Goal: Task Accomplishment & Management: Complete application form

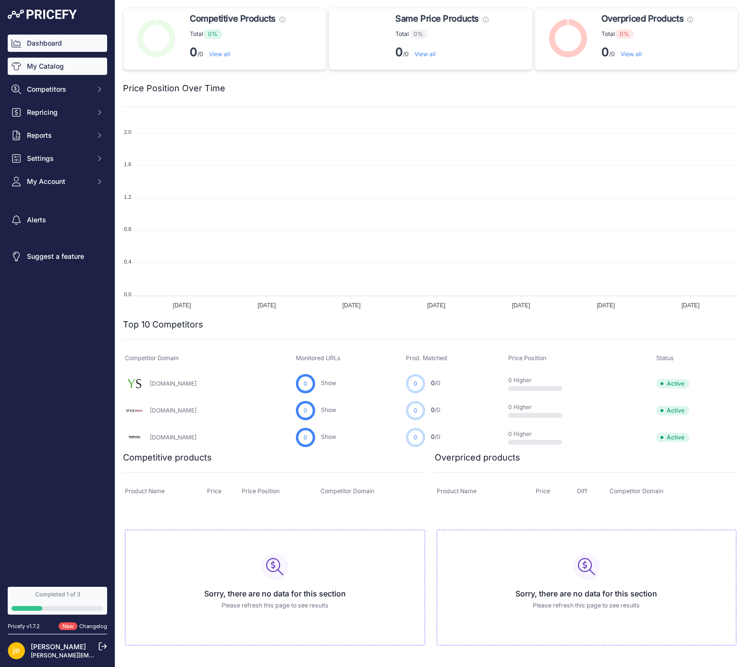
click at [81, 64] on link "My Catalog" at bounding box center [57, 66] width 99 height 17
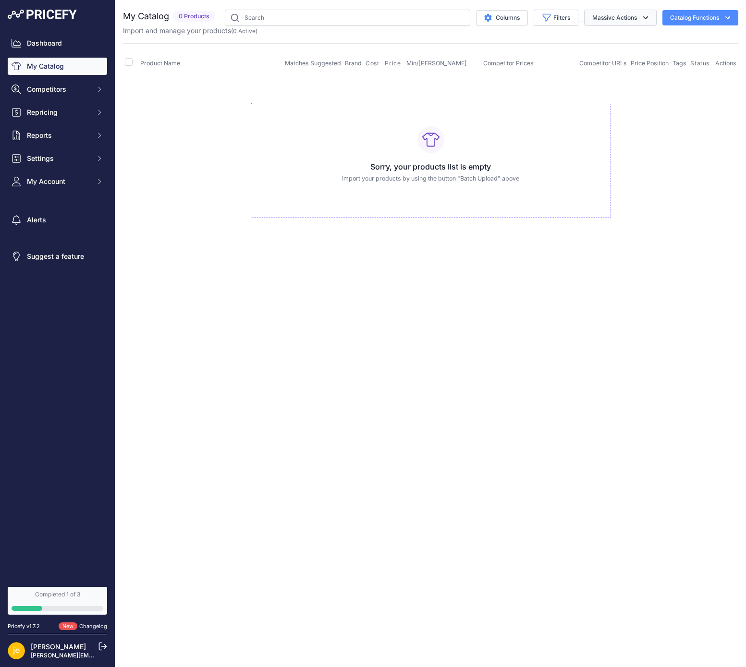
click at [614, 20] on button "Massive Actions" at bounding box center [620, 18] width 73 height 16
click at [703, 16] on button "Catalog Functions" at bounding box center [701, 17] width 76 height 15
click at [695, 38] on span "Import Additional Info" at bounding box center [682, 38] width 59 height 8
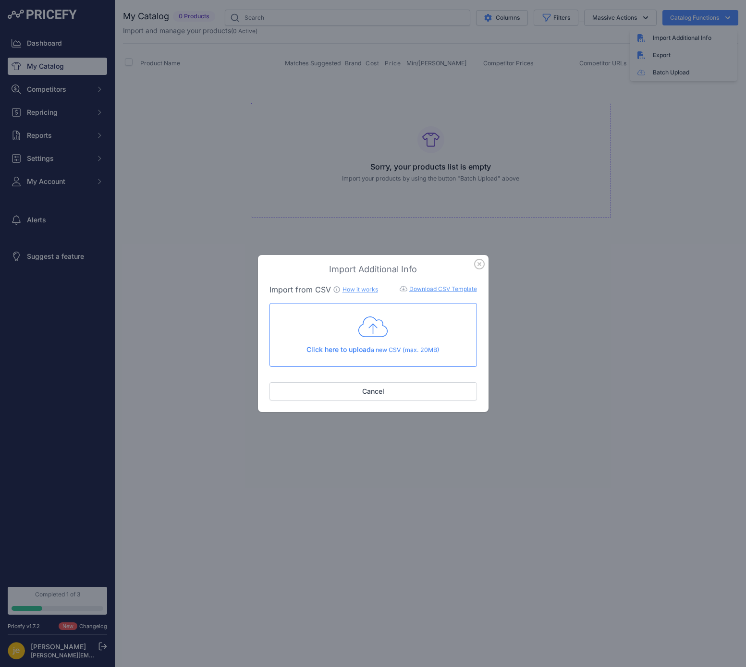
click at [480, 264] on icon "button" at bounding box center [480, 264] width 10 height 10
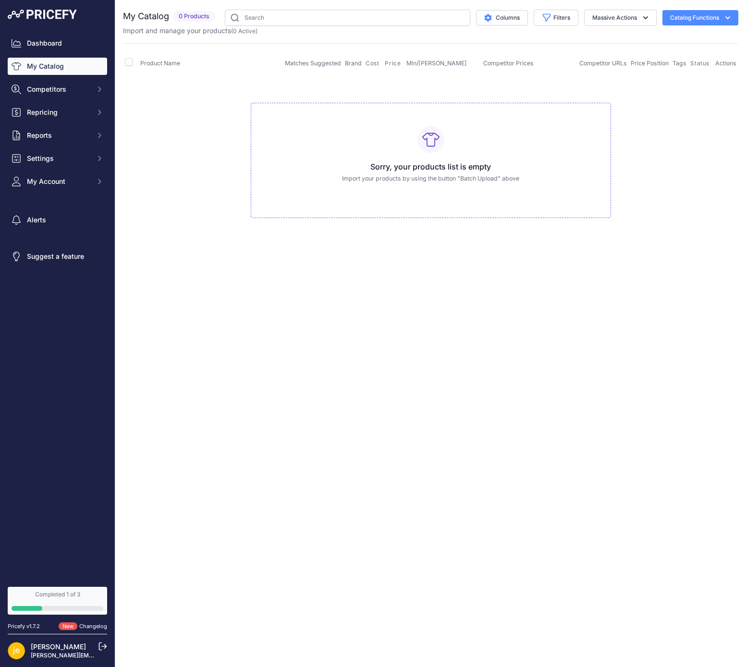
click at [66, 598] on div "Completed 1 of 3" at bounding box center [58, 595] width 92 height 8
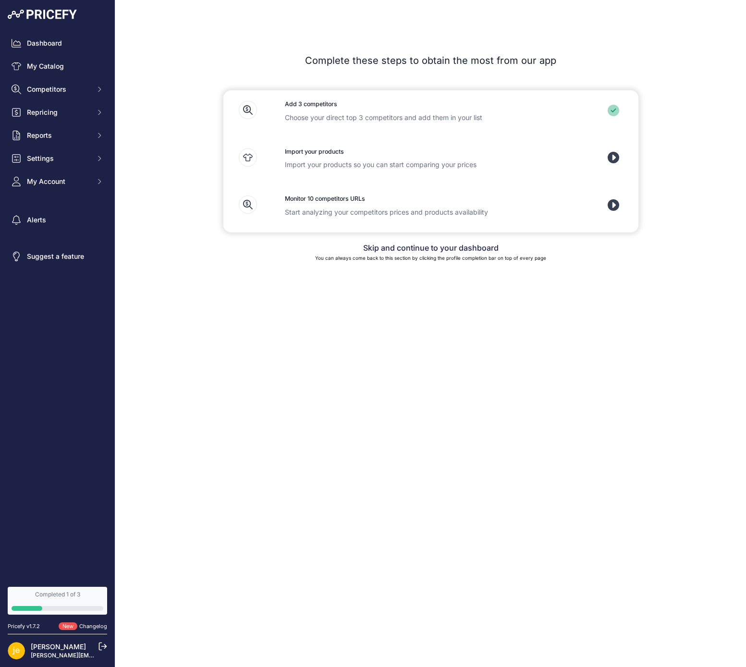
click at [615, 157] on icon at bounding box center [614, 158] width 12 height 12
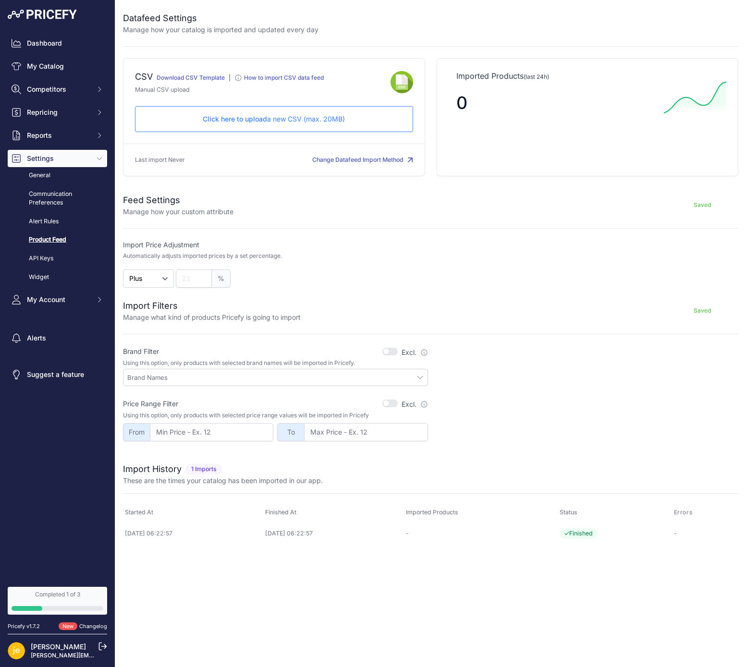
click at [199, 74] on div "Download CSV Template" at bounding box center [191, 77] width 68 height 15
click at [201, 79] on link "Download CSV Template" at bounding box center [191, 77] width 68 height 7
click at [309, 117] on p "Click here to upload a new CSV (max. 20MB)" at bounding box center [274, 119] width 262 height 10
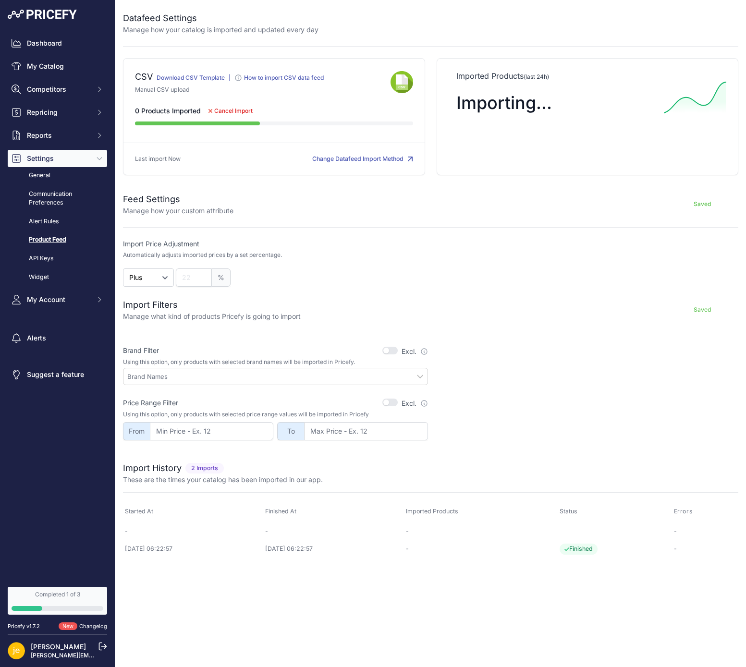
click at [62, 214] on link "Alert Rules" at bounding box center [57, 221] width 99 height 17
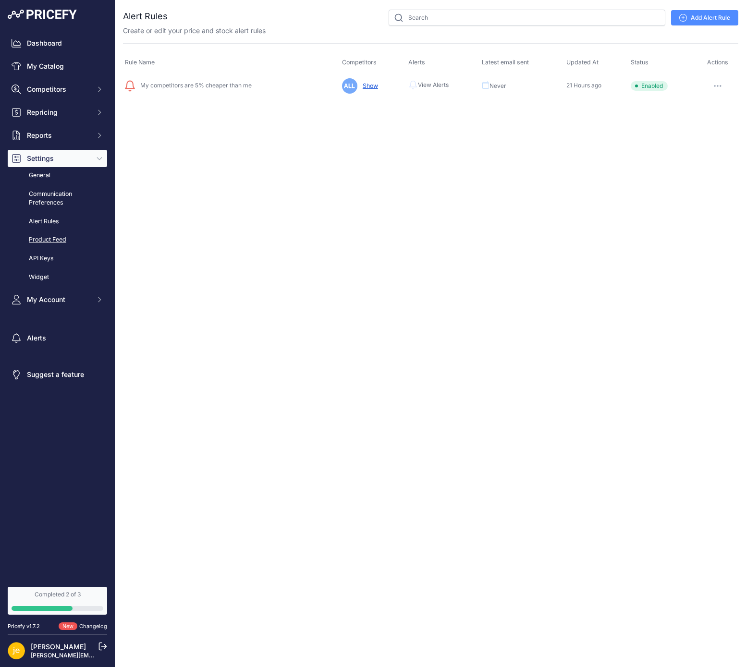
click at [61, 239] on link "Product Feed" at bounding box center [57, 240] width 99 height 17
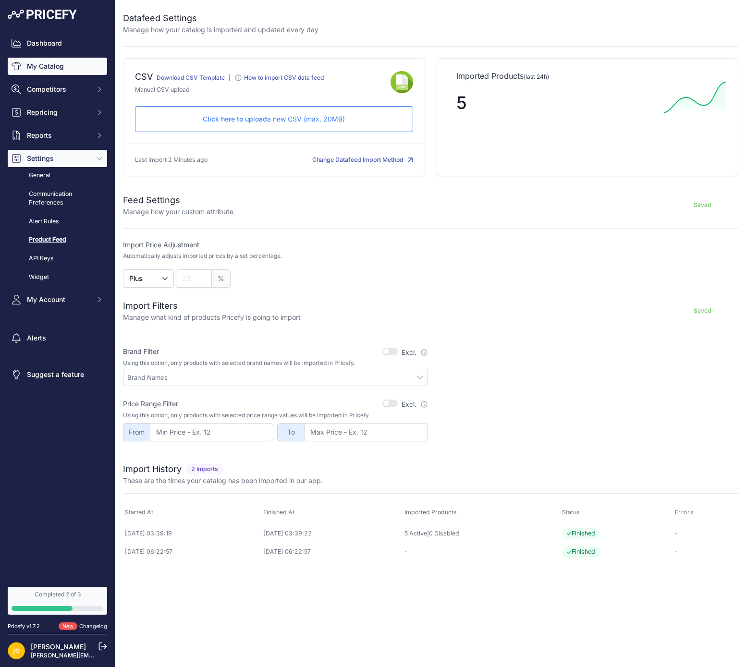
click at [62, 66] on link "My Catalog" at bounding box center [57, 66] width 99 height 17
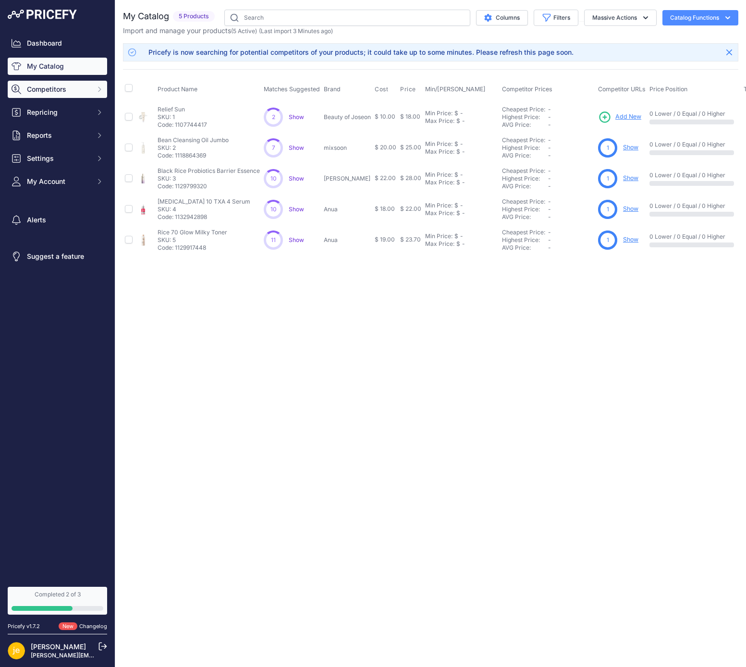
click at [55, 85] on span "Competitors" at bounding box center [58, 90] width 63 height 10
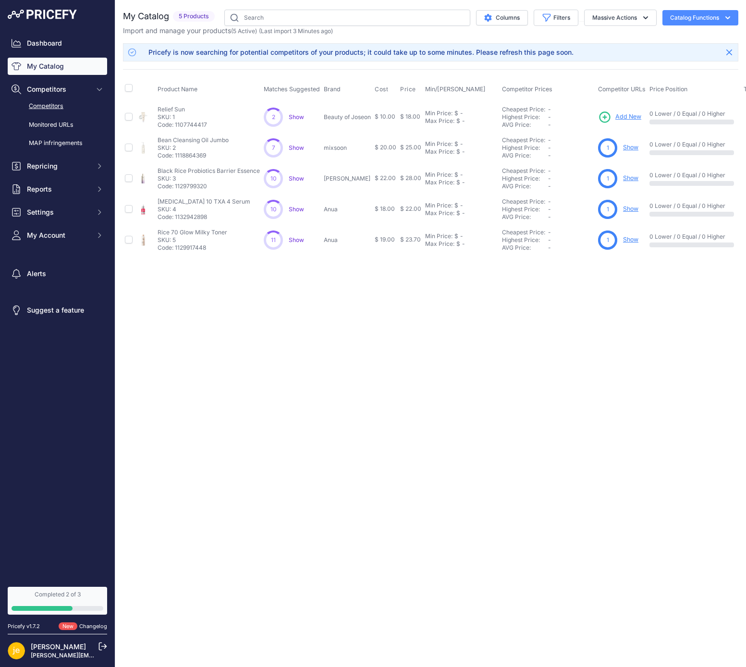
click at [62, 110] on link "Competitors" at bounding box center [57, 106] width 99 height 17
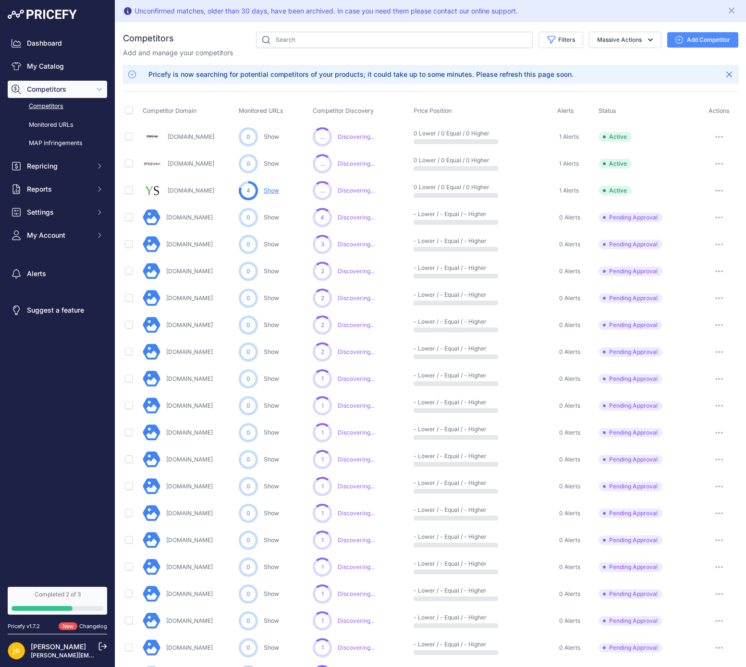
click at [274, 193] on link "Show" at bounding box center [271, 190] width 15 height 7
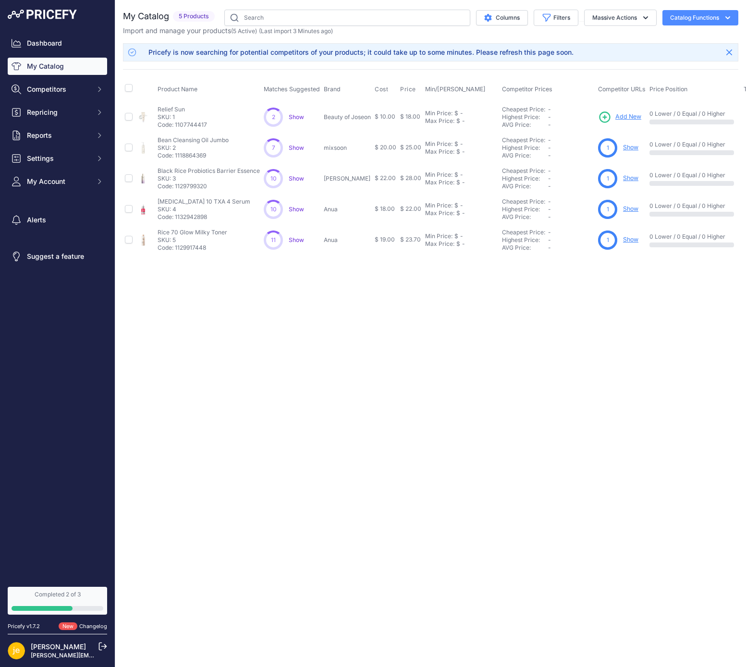
click at [79, 604] on link "Completed 2 of 3" at bounding box center [57, 601] width 99 height 28
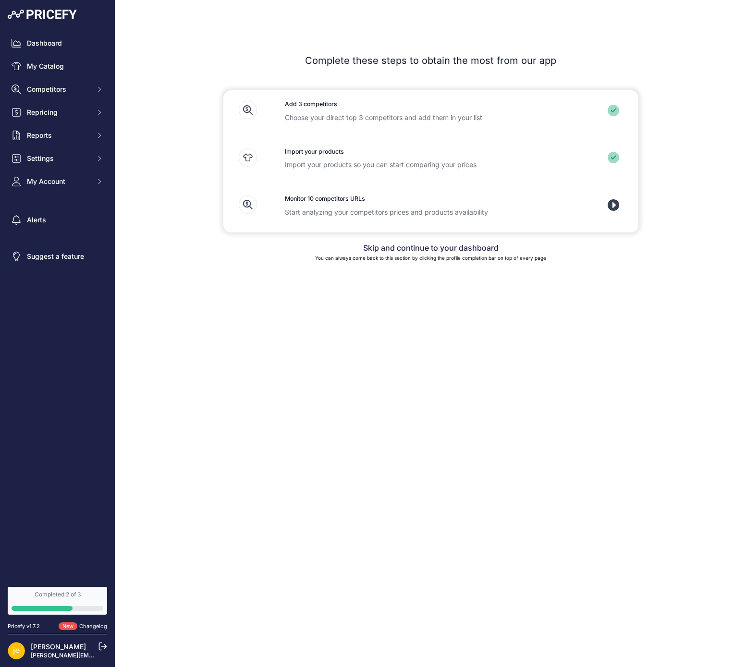
click at [64, 598] on div "Completed 2 of 3" at bounding box center [58, 595] width 92 height 8
click at [611, 206] on icon at bounding box center [614, 205] width 12 height 12
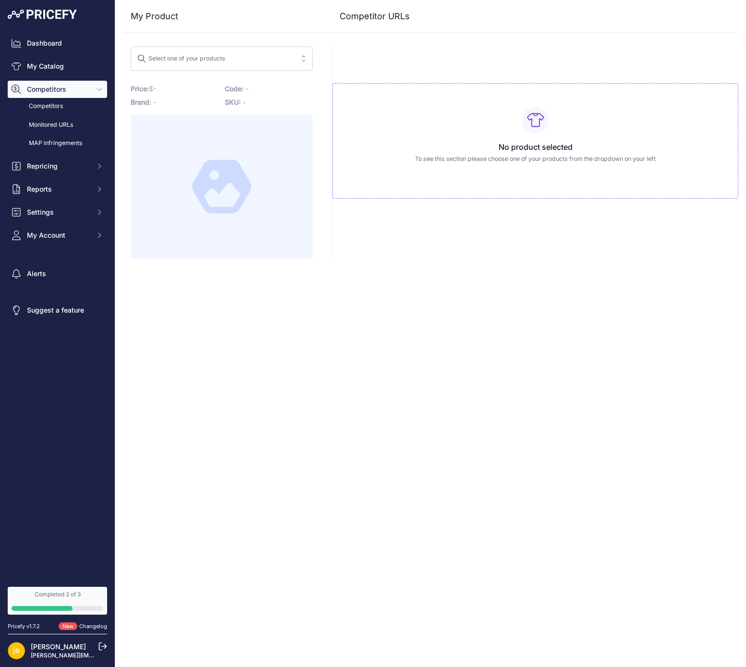
click at [306, 59] on button "Select one of your products" at bounding box center [222, 59] width 182 height 24
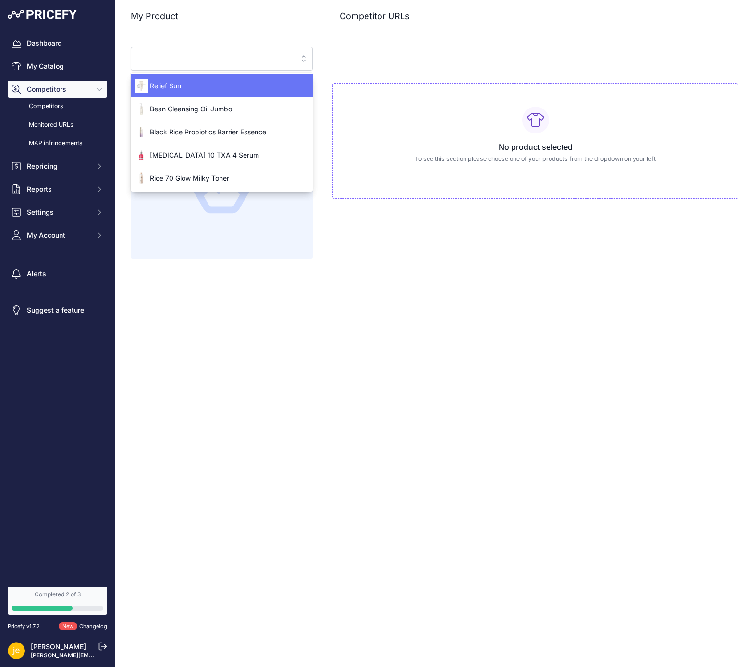
click at [241, 87] on span "Relief Sun" at bounding box center [222, 86] width 182 height 10
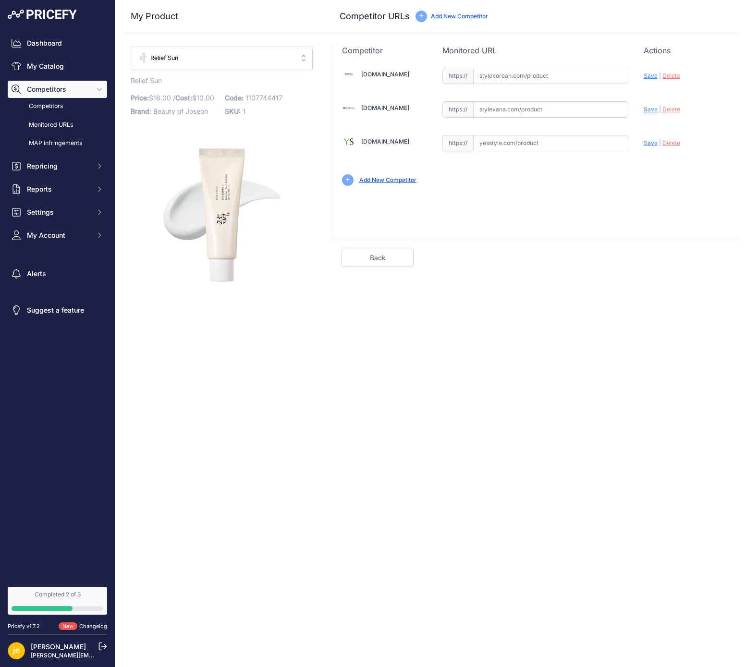
click at [384, 179] on link "Add New Competitor" at bounding box center [387, 179] width 57 height 7
